Goal: Information Seeking & Learning: Learn about a topic

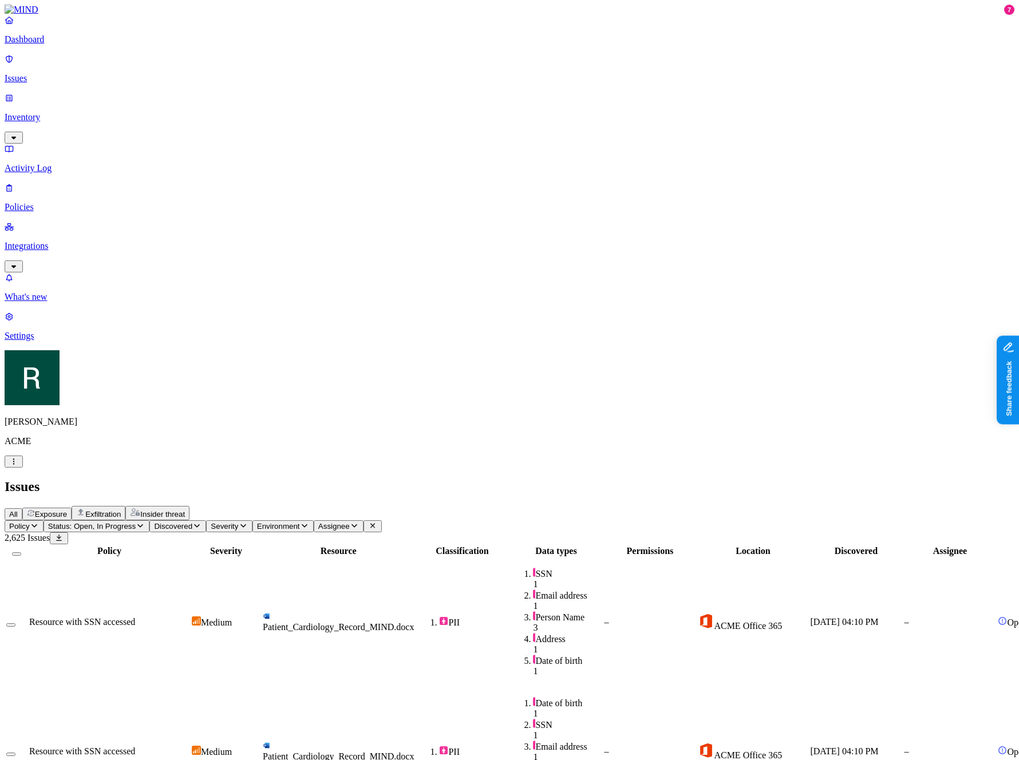
click at [363, 520] on button "Assignee" at bounding box center [339, 526] width 50 height 12
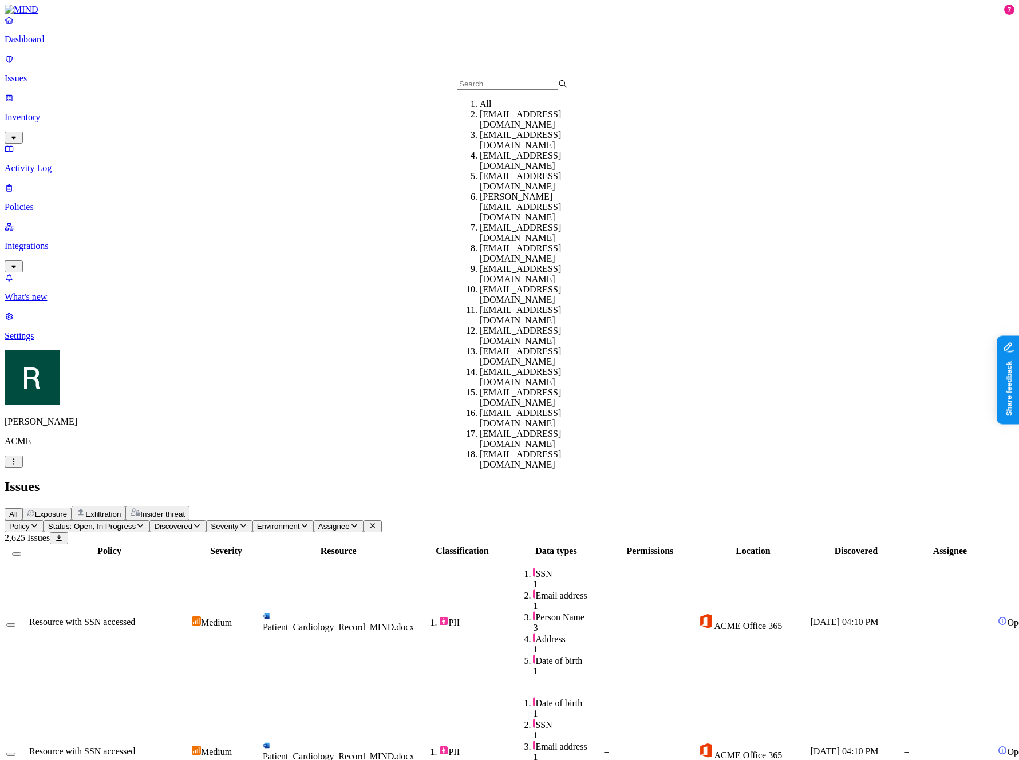
click at [502, 130] on div "adir@acme.tannin.io" at bounding box center [535, 119] width 110 height 21
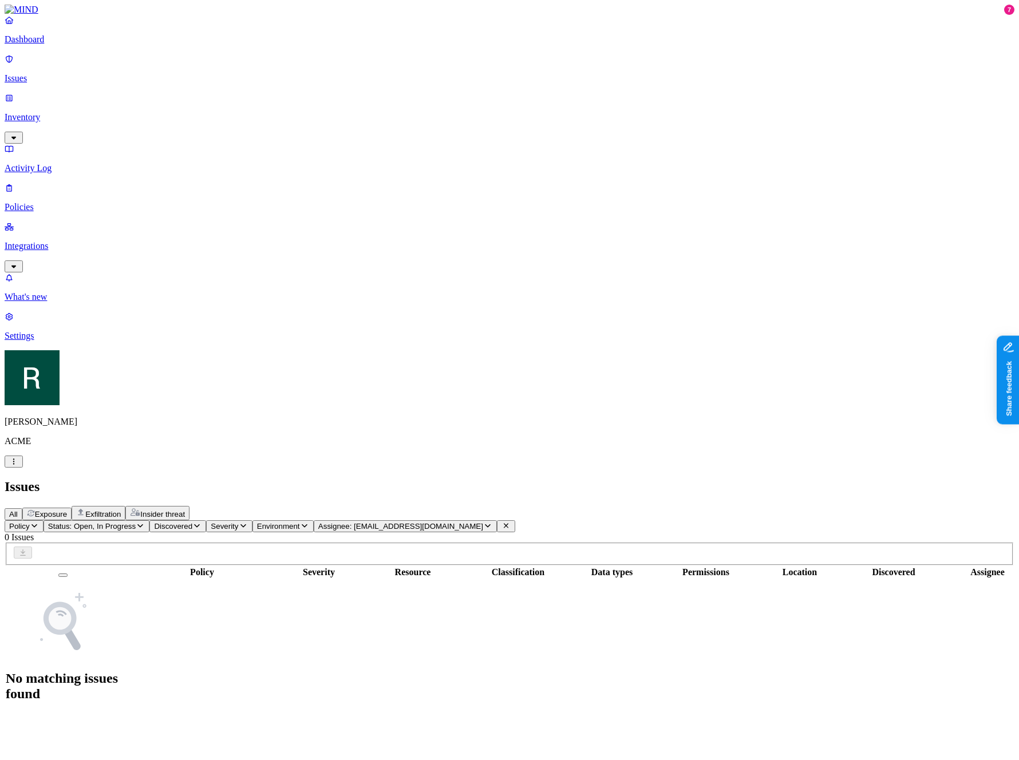
click at [483, 522] on span "Assignee: adir@acme.tannin.io" at bounding box center [400, 526] width 165 height 9
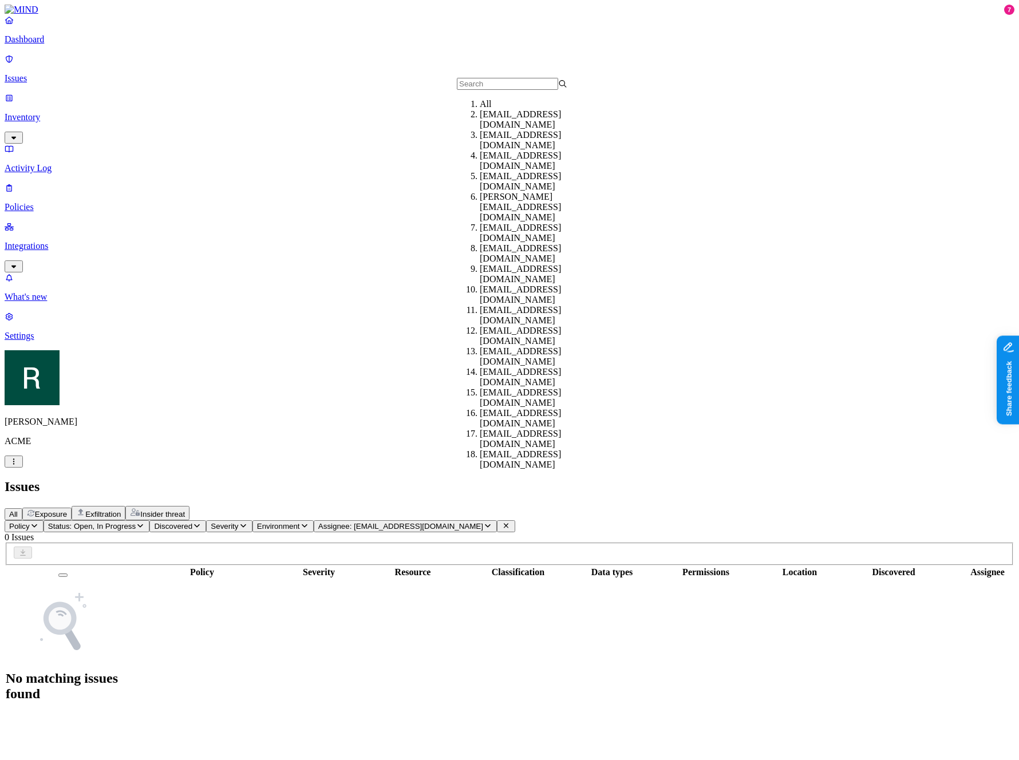
click at [529, 171] on div "[EMAIL_ADDRESS][DOMAIN_NAME]" at bounding box center [535, 160] width 110 height 21
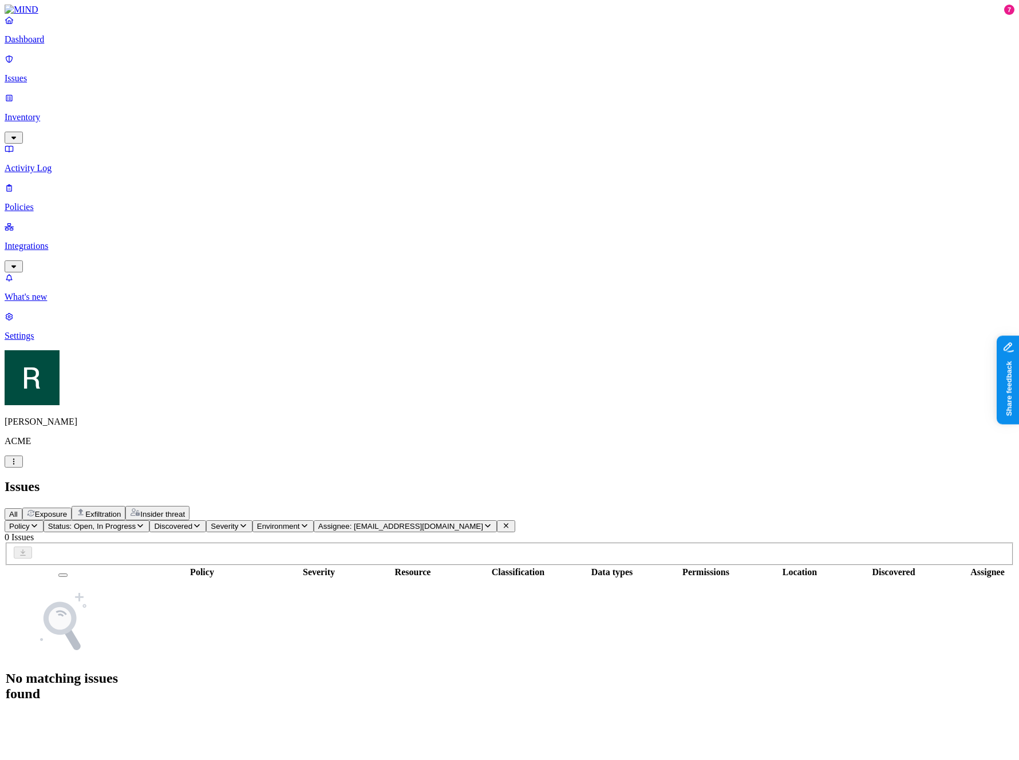
click at [504, 520] on div "Policy Status: Open, In Progress Discovered Severity Environment Assignee: hodb…" at bounding box center [509, 617] width 1009 height 194
click at [497, 520] on button "Assignee: [EMAIL_ADDRESS][DOMAIN_NAME]" at bounding box center [405, 526] width 183 height 12
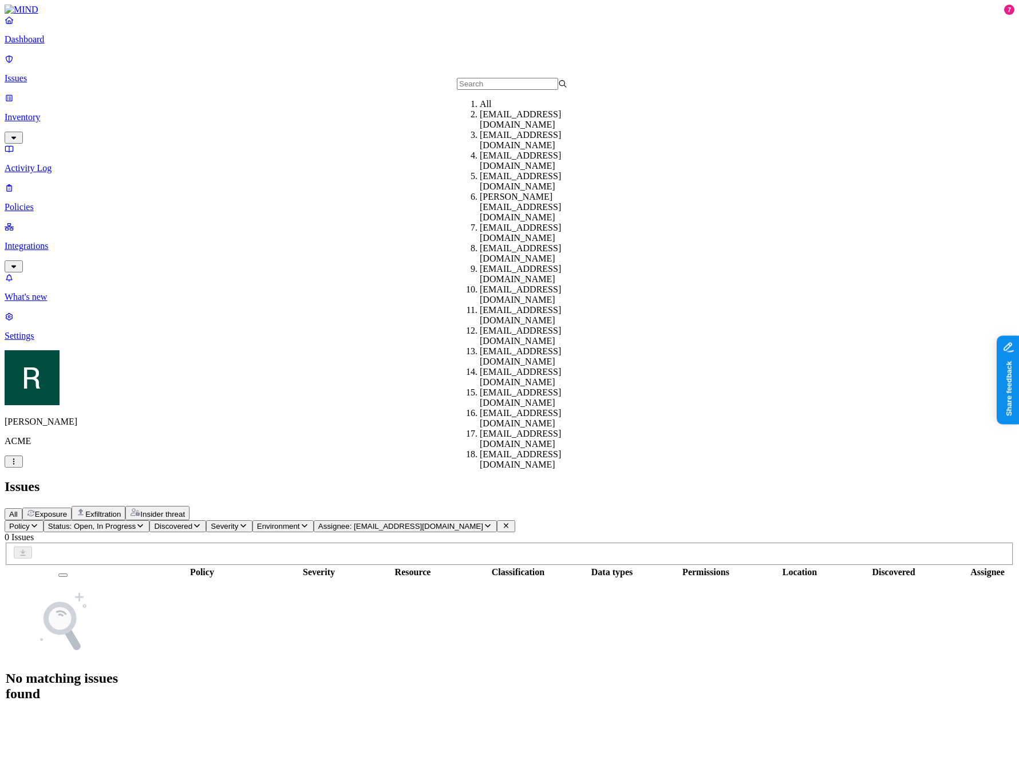
click at [524, 192] on div "[EMAIL_ADDRESS][DOMAIN_NAME]" at bounding box center [535, 181] width 110 height 21
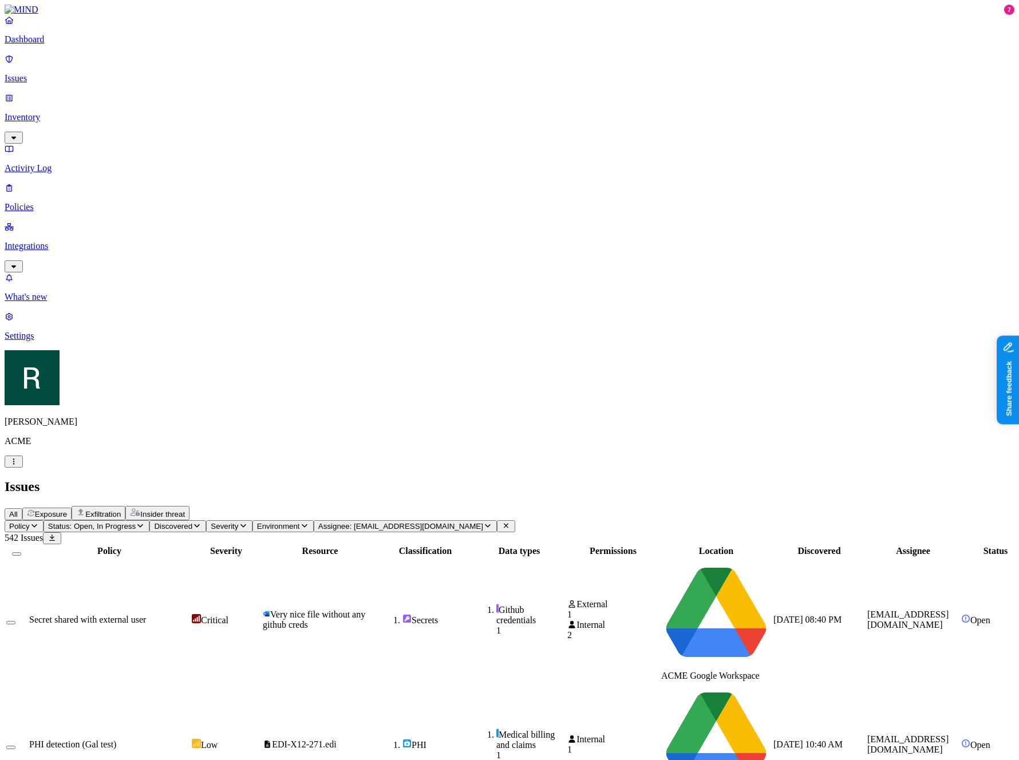
click at [190, 558] on td "Secret shared with external user" at bounding box center [109, 620] width 161 height 124
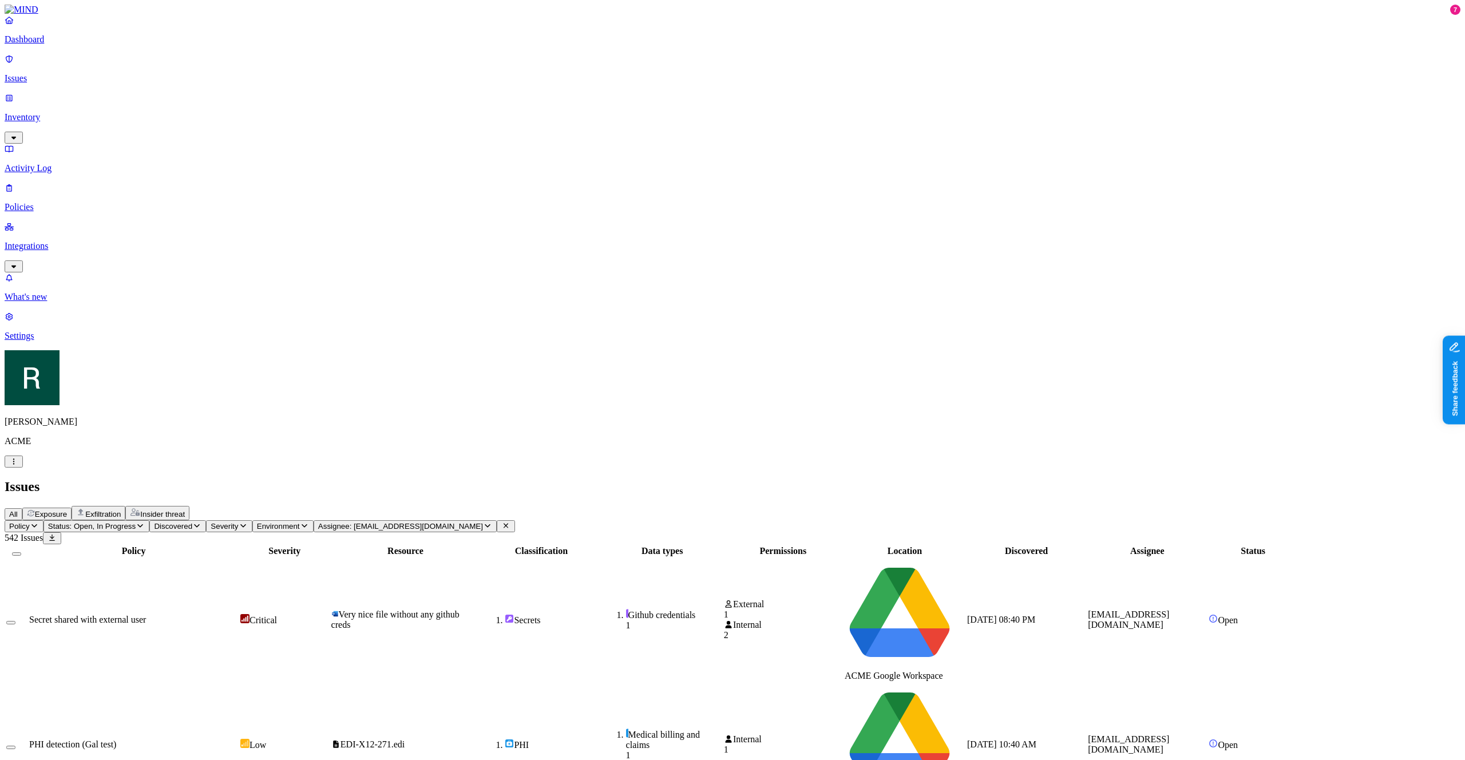
click at [238, 739] on div "PHI detection (Gal test)" at bounding box center [133, 744] width 209 height 10
click at [238, 615] on div "Secret shared with external user" at bounding box center [133, 620] width 209 height 10
click at [238, 739] on div "PHI detection (Gal test)" at bounding box center [133, 744] width 209 height 10
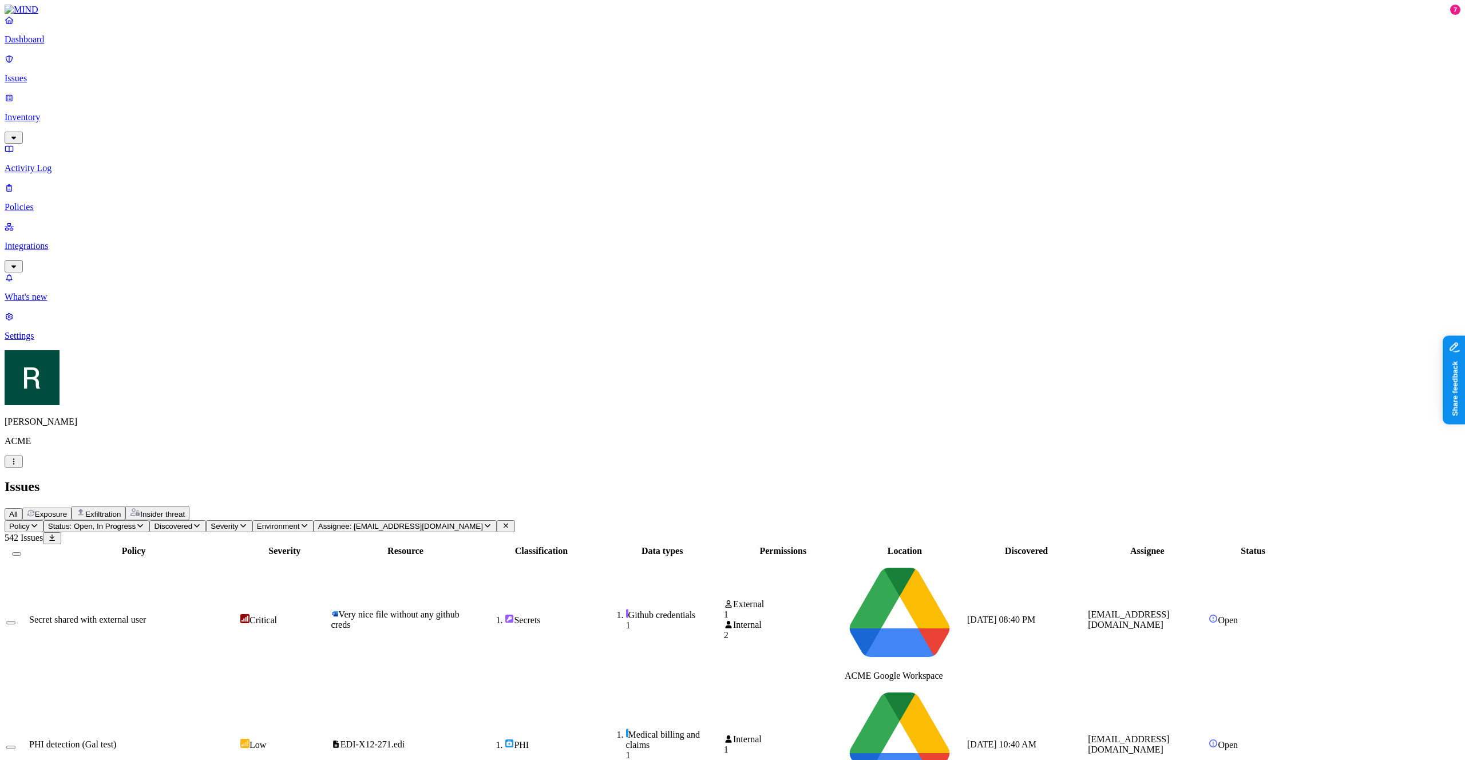
click at [239, 683] on td "PHI detection (Gal test)" at bounding box center [134, 745] width 210 height 124
copy h3 "Secret"
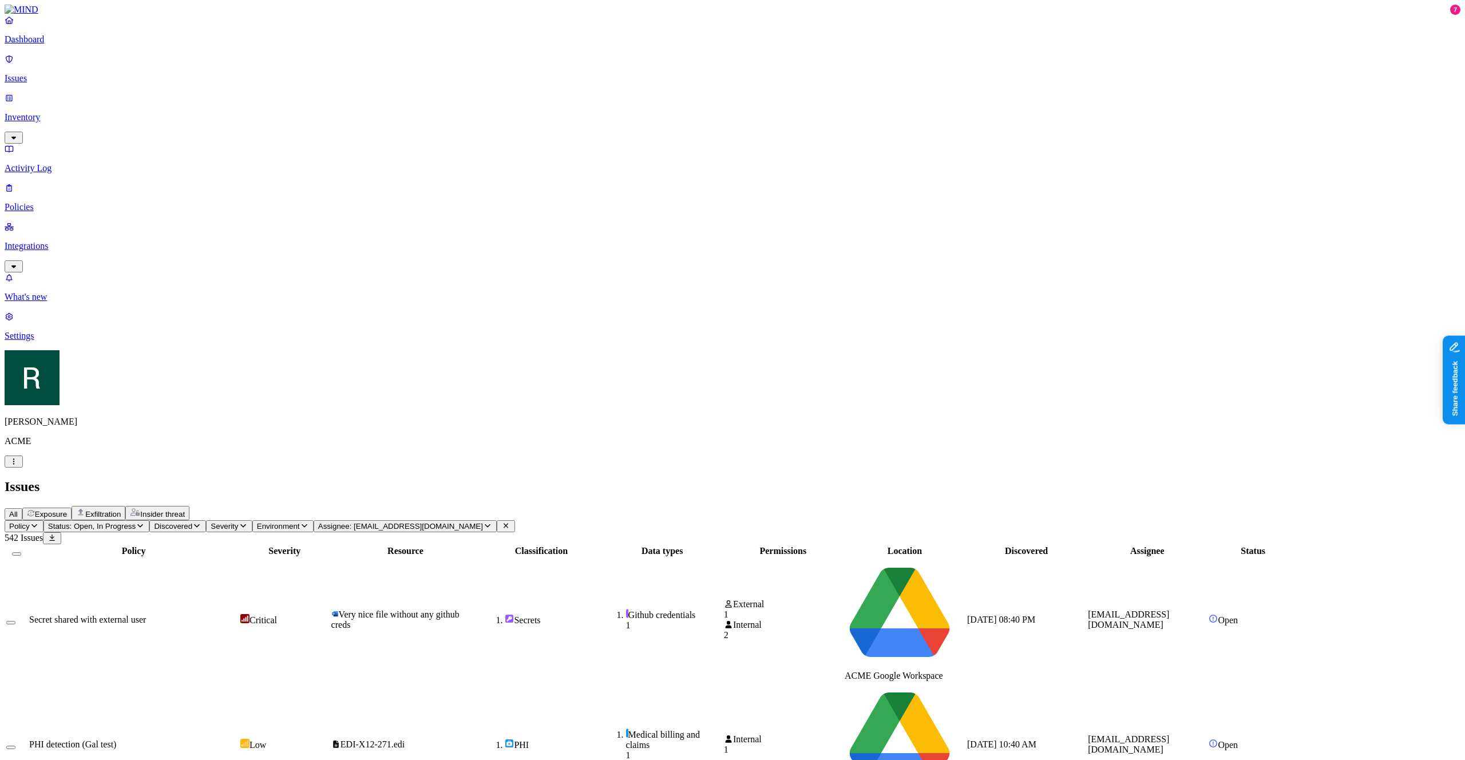
click at [483, 522] on span "Assignee: [EMAIL_ADDRESS][DOMAIN_NAME]" at bounding box center [400, 526] width 165 height 9
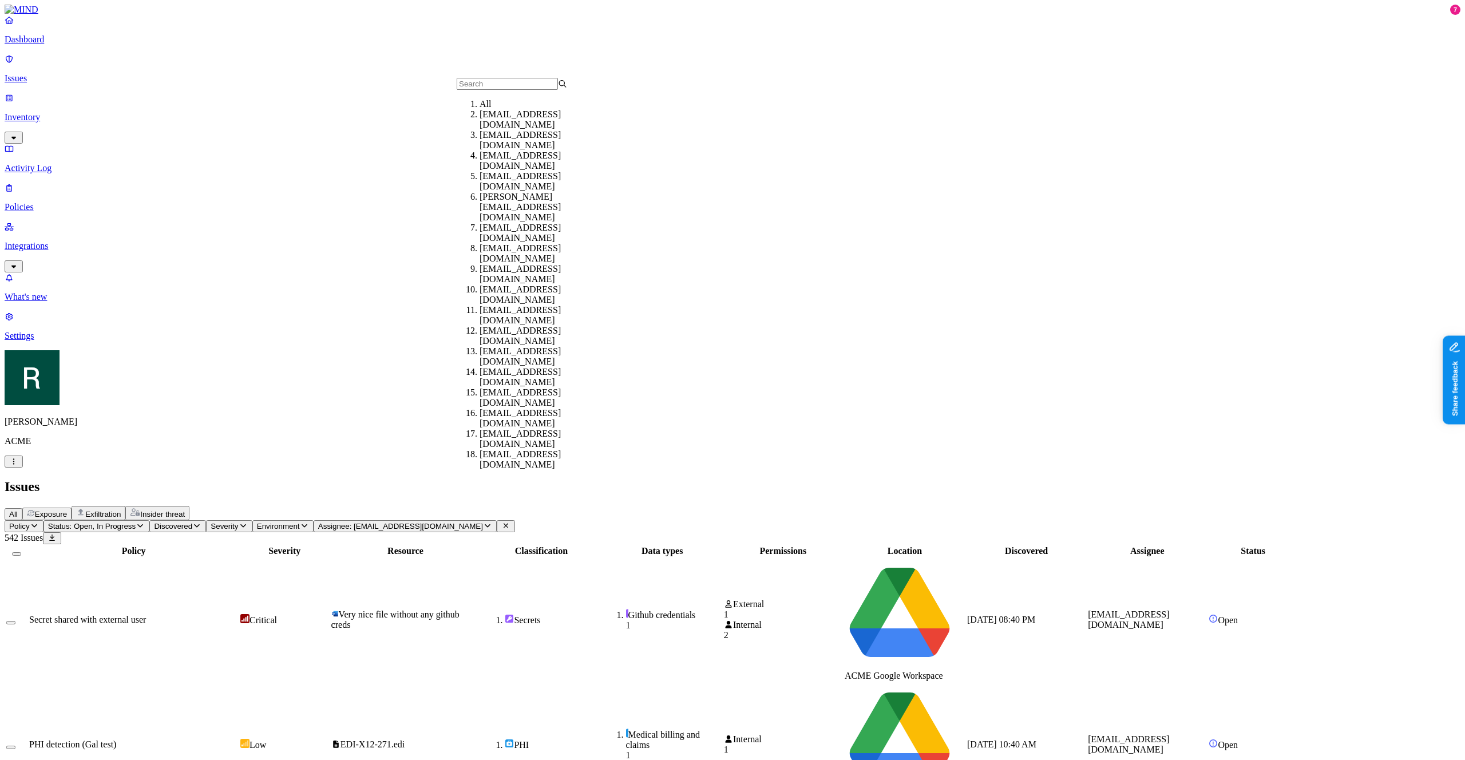
click at [504, 109] on div "All" at bounding box center [535, 104] width 110 height 10
